Goal: Navigation & Orientation: Find specific page/section

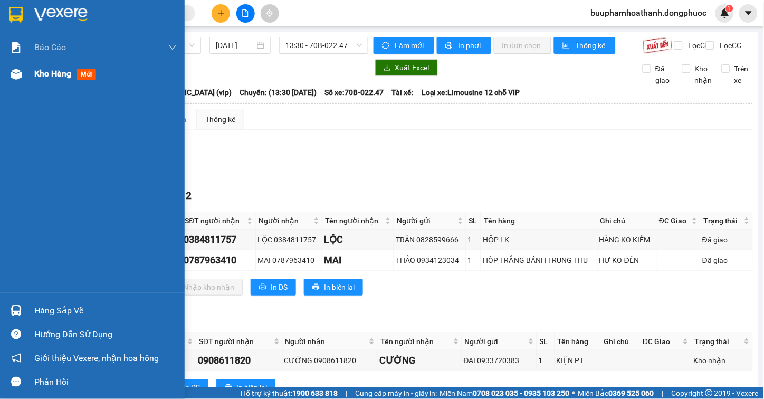
click at [49, 75] on span "Kho hàng" at bounding box center [52, 74] width 37 height 10
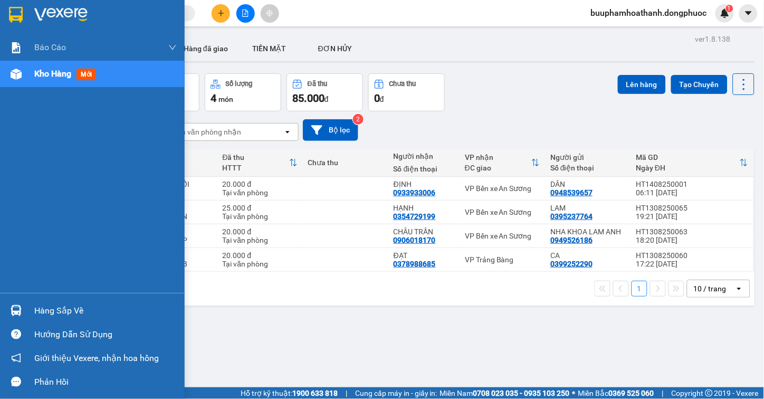
click at [36, 312] on div "Hàng sắp về" at bounding box center [105, 311] width 142 height 16
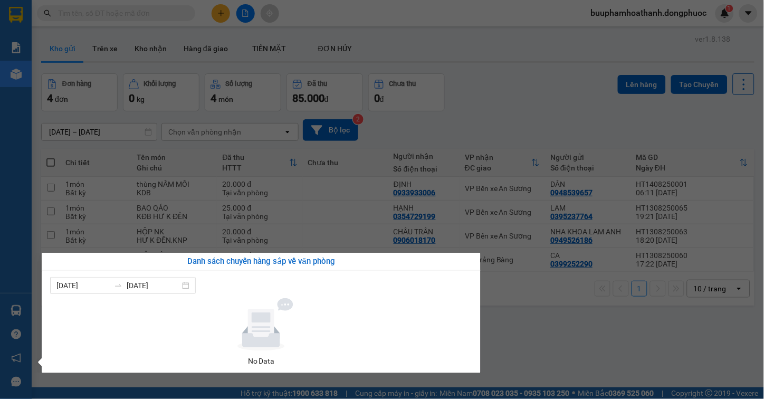
click at [503, 326] on section "Kết quả tìm kiếm ( 0 ) Bộ lọc No Data buuphamhoathanh.dongphuoc 1 Báo cáo Mẫu 1…" at bounding box center [382, 199] width 764 height 399
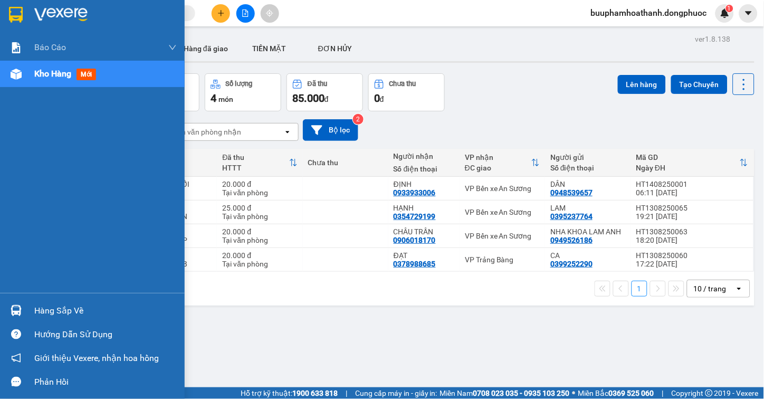
click at [38, 313] on div "Hàng sắp về" at bounding box center [105, 311] width 142 height 16
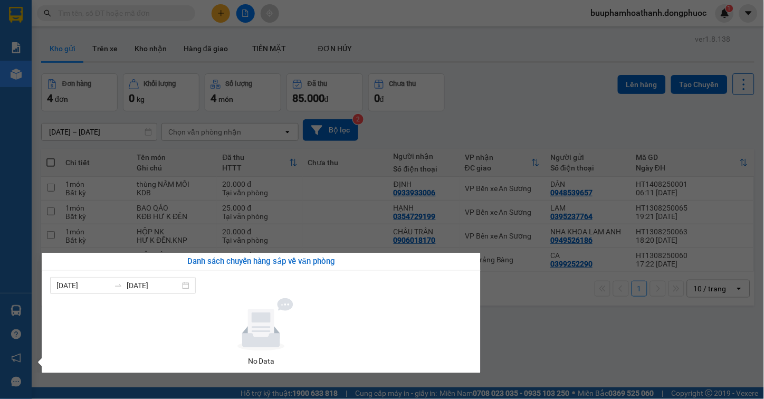
click at [580, 332] on section "Kết quả tìm kiếm ( 0 ) Bộ lọc No Data buuphamhoathanh.dongphuoc 1 Báo cáo Mẫu 1…" at bounding box center [382, 199] width 764 height 399
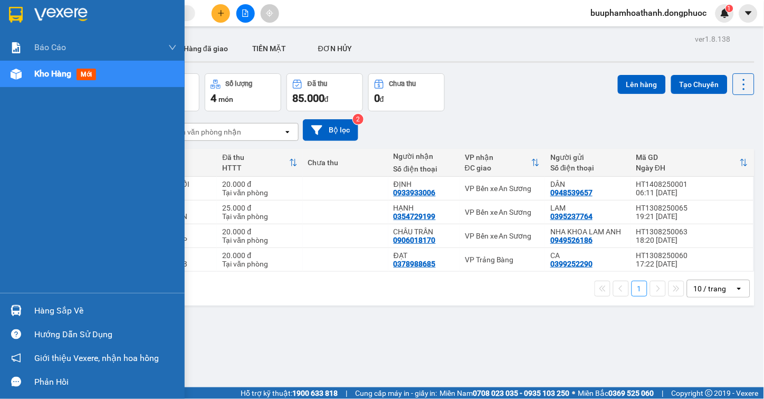
click at [25, 310] on div "Hàng sắp về" at bounding box center [92, 311] width 185 height 24
drag, startPoint x: 7, startPoint y: 199, endPoint x: 97, endPoint y: 7, distance: 212.2
click at [8, 198] on div "Báo cáo Mẫu 1: Báo cáo dòng tiền Mẫu 1: Báo cáo dòng tiền theo nhân viên Mẫu 1:…" at bounding box center [92, 199] width 185 height 399
